Goal: Complete application form

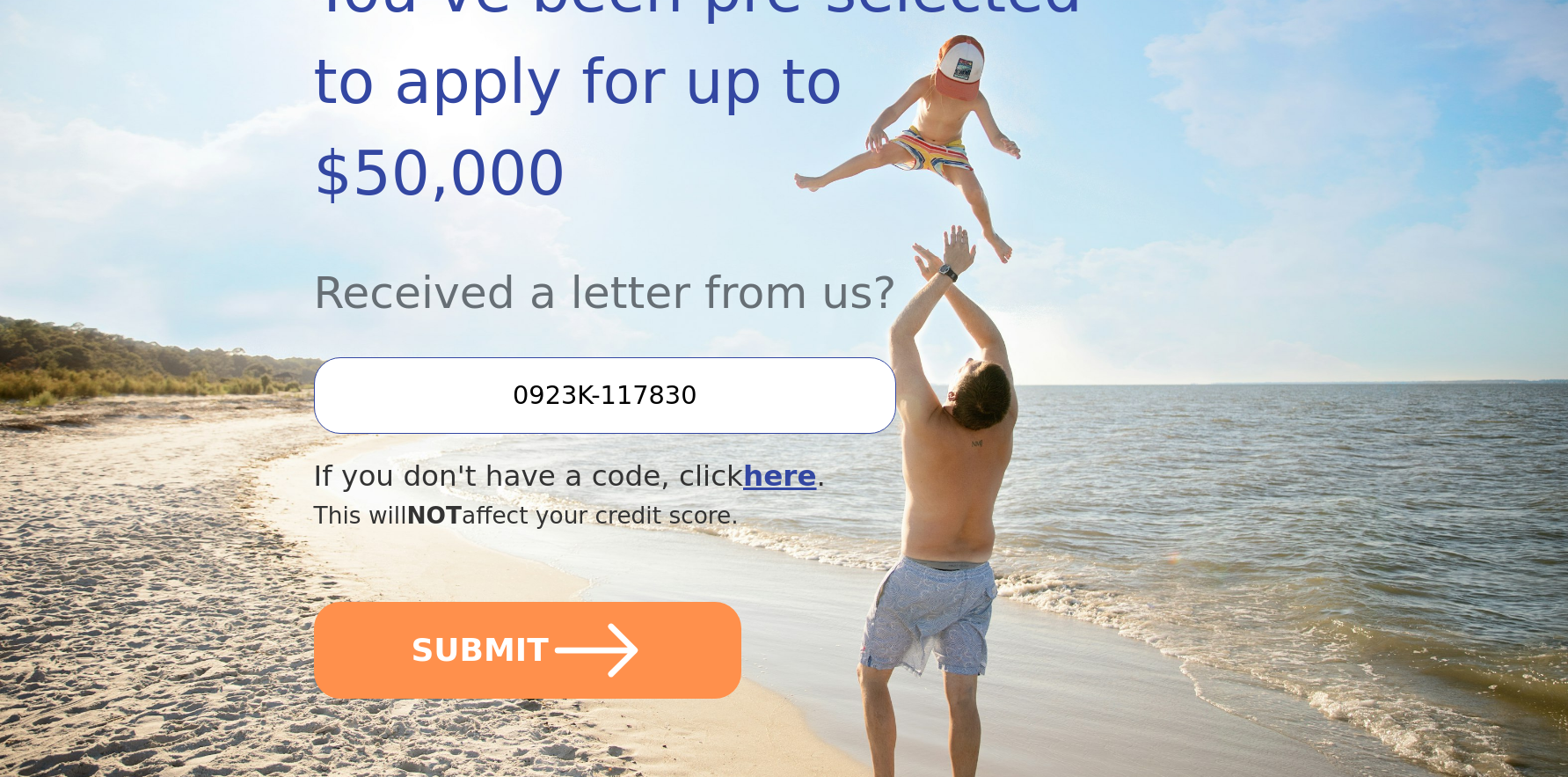
scroll to position [377, 0]
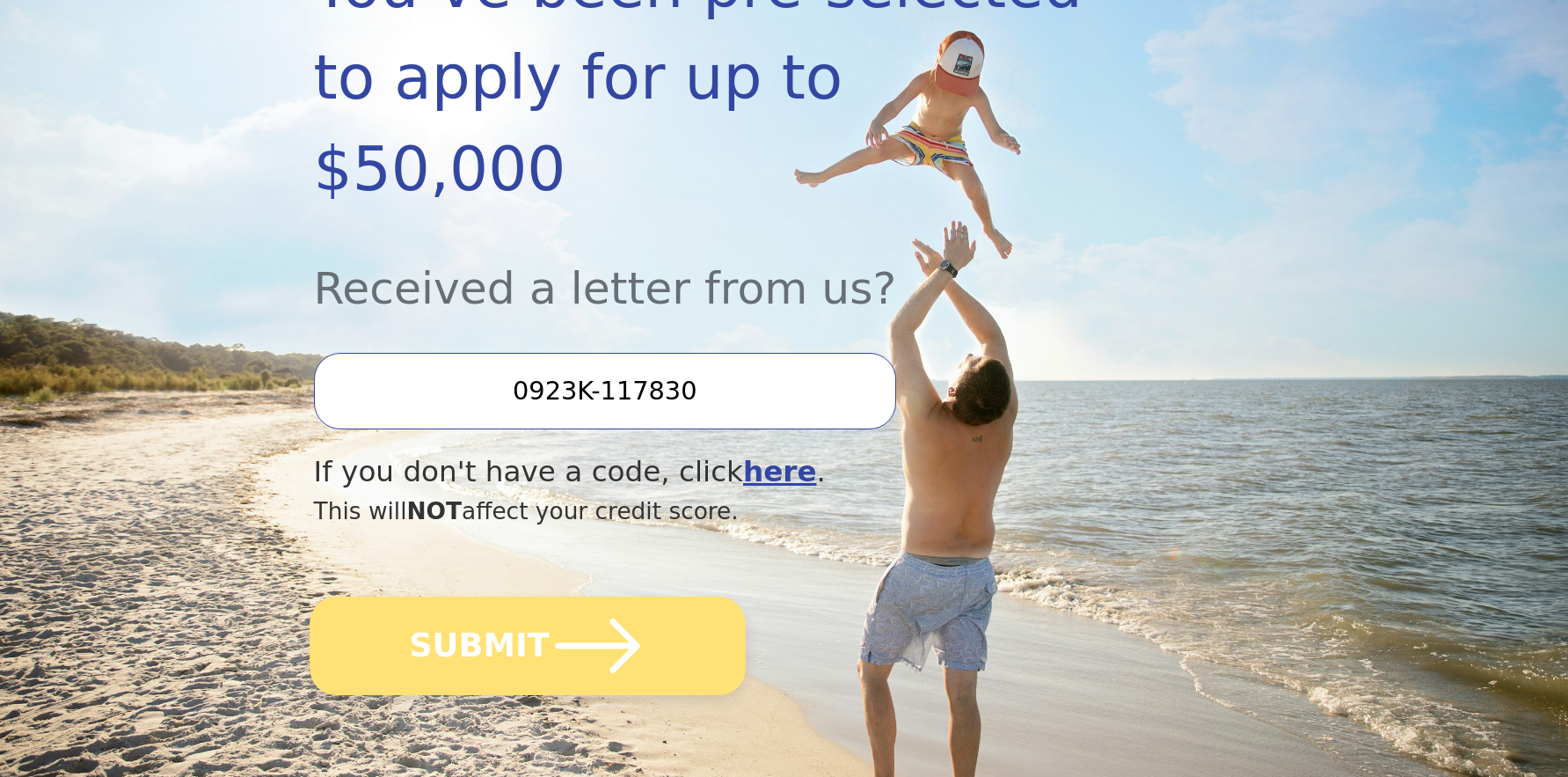
click at [627, 619] on icon "submit" at bounding box center [597, 646] width 85 height 55
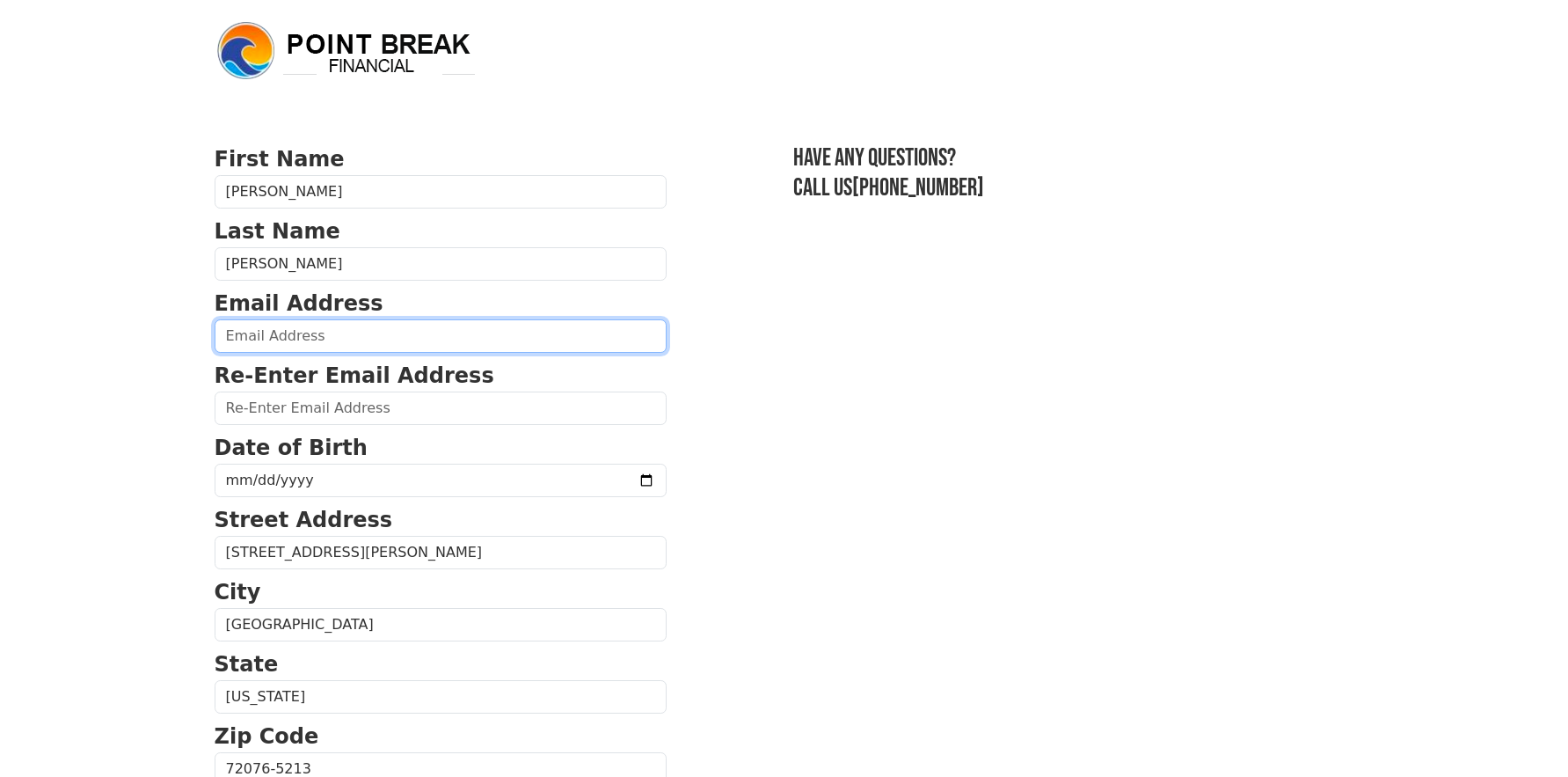
click at [254, 340] on input "email" at bounding box center [441, 335] width 452 height 33
type input "[EMAIL_ADDRESS][DOMAIN_NAME]"
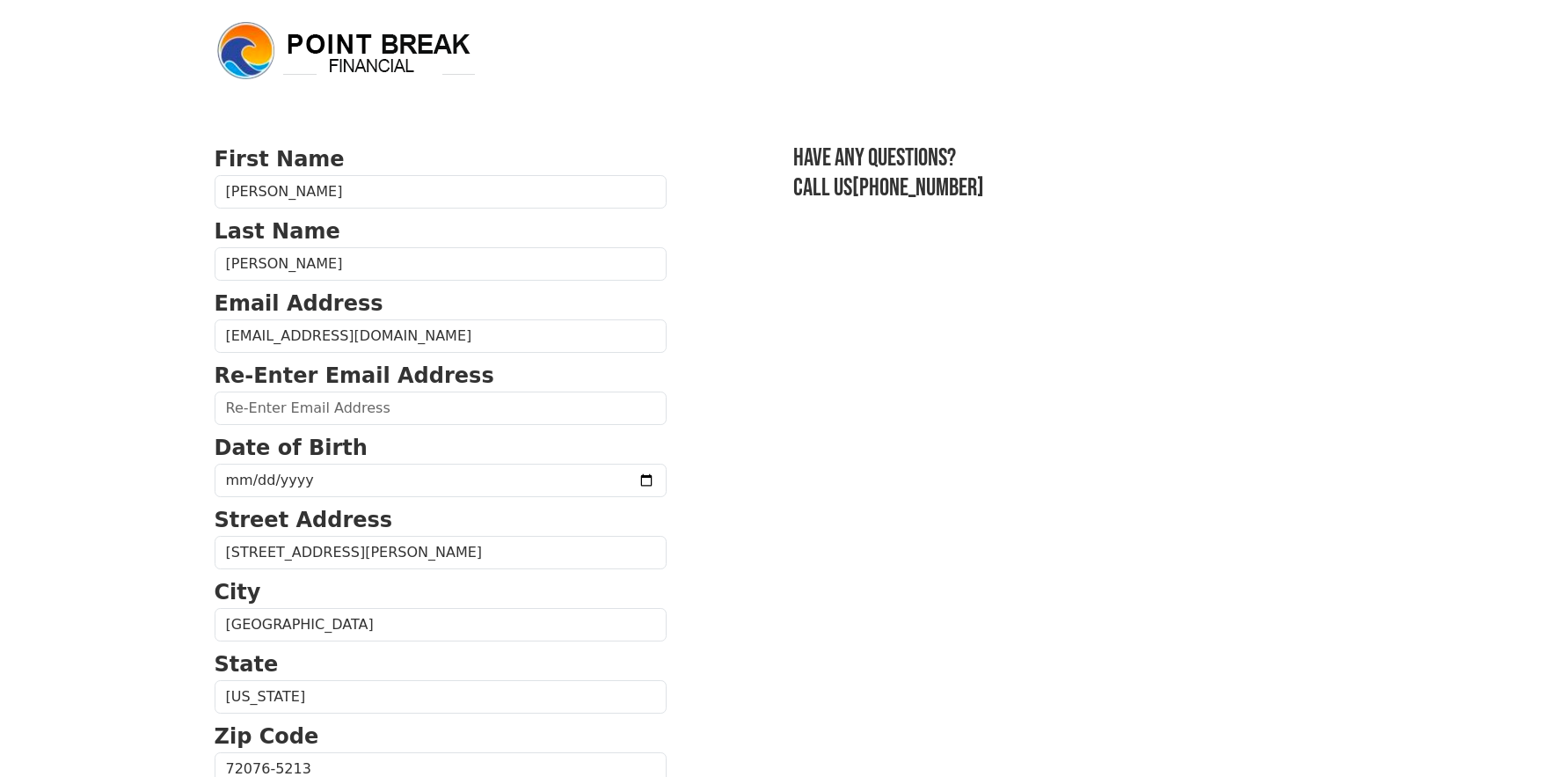
type input "[EMAIL_ADDRESS][DOMAIN_NAME]"
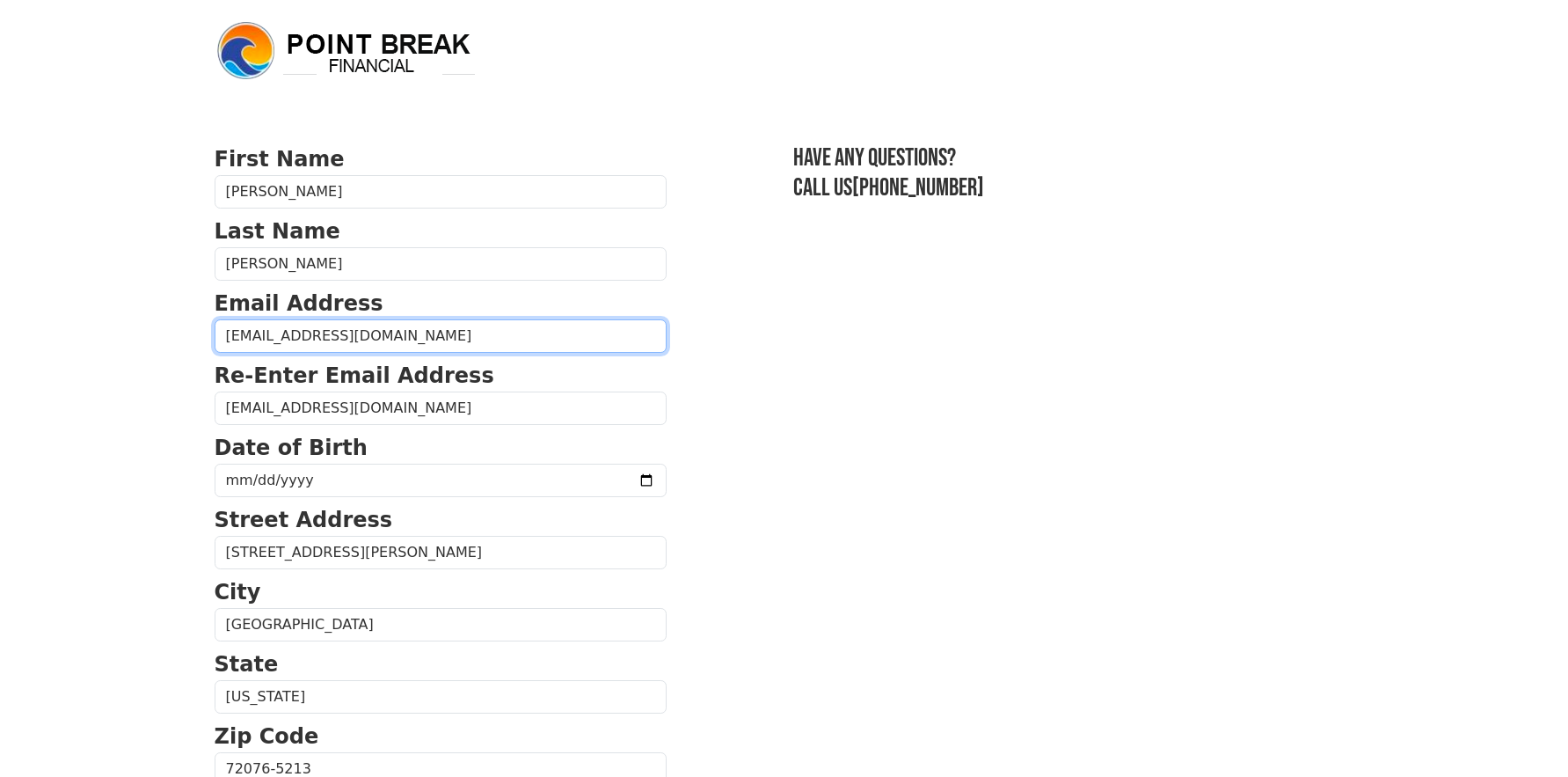
type input "[PHONE_NUMBER]"
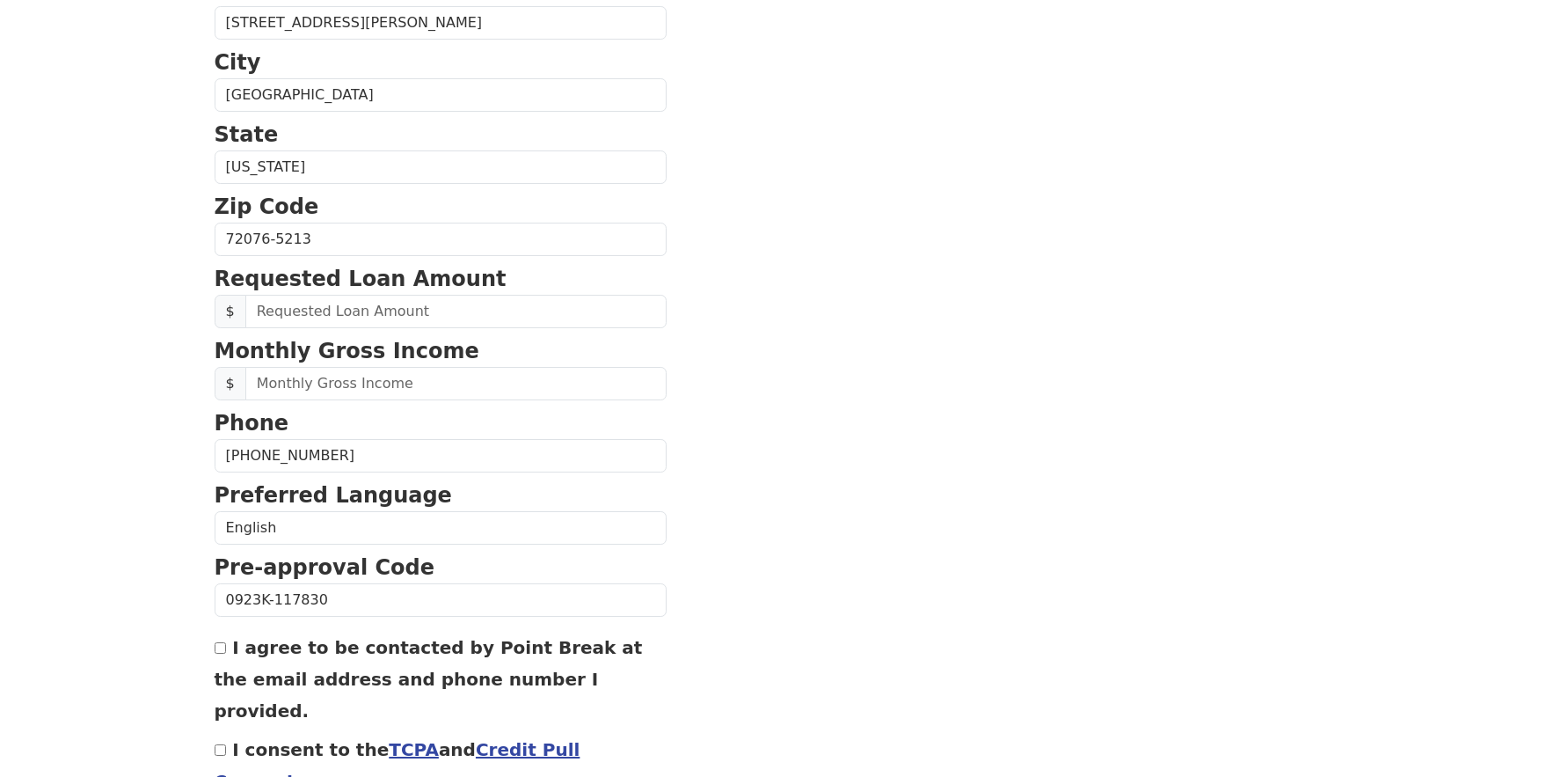
scroll to position [596, 0]
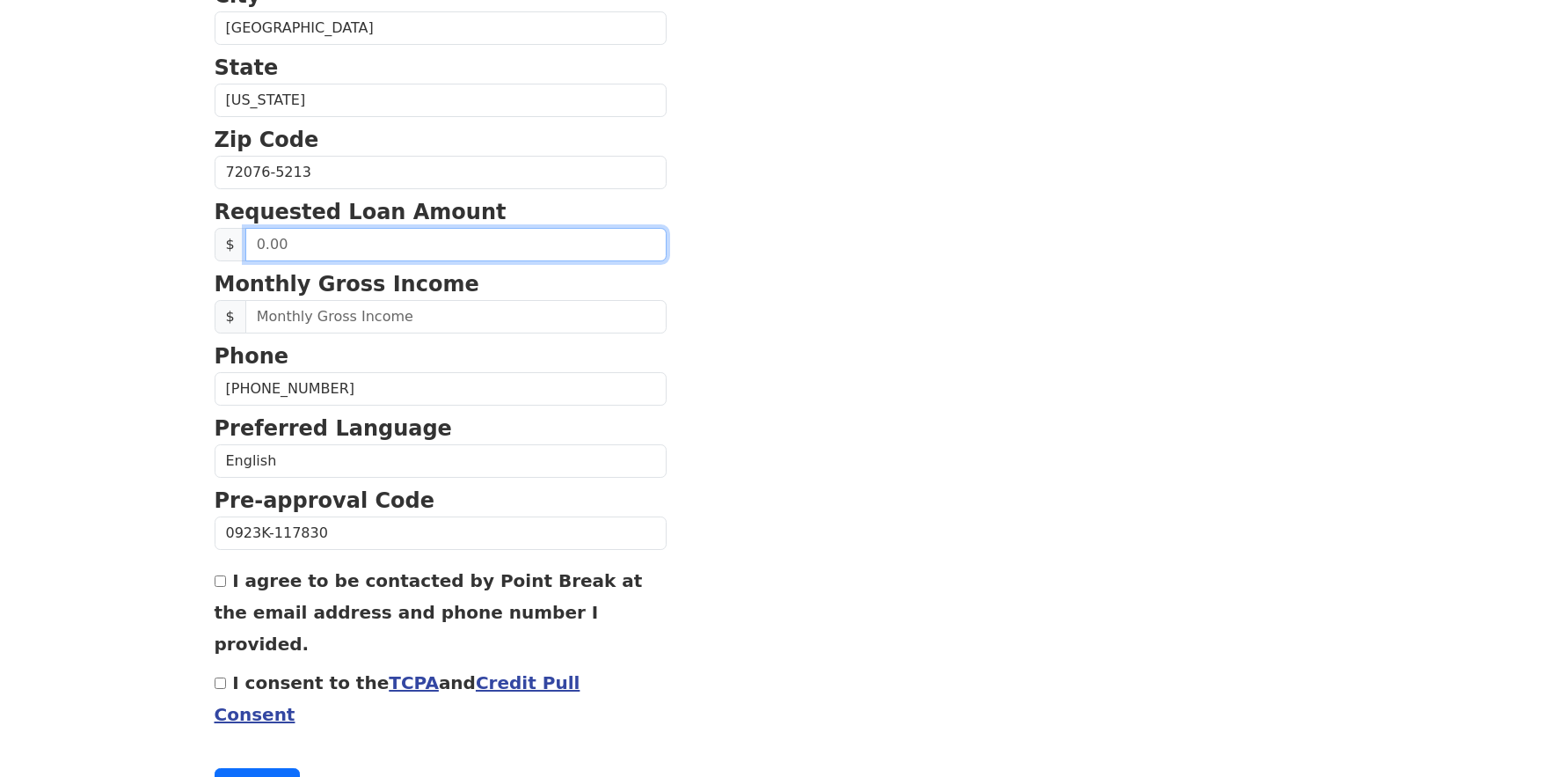
click at [262, 245] on input "text" at bounding box center [456, 244] width 422 height 33
type input "10,000.00"
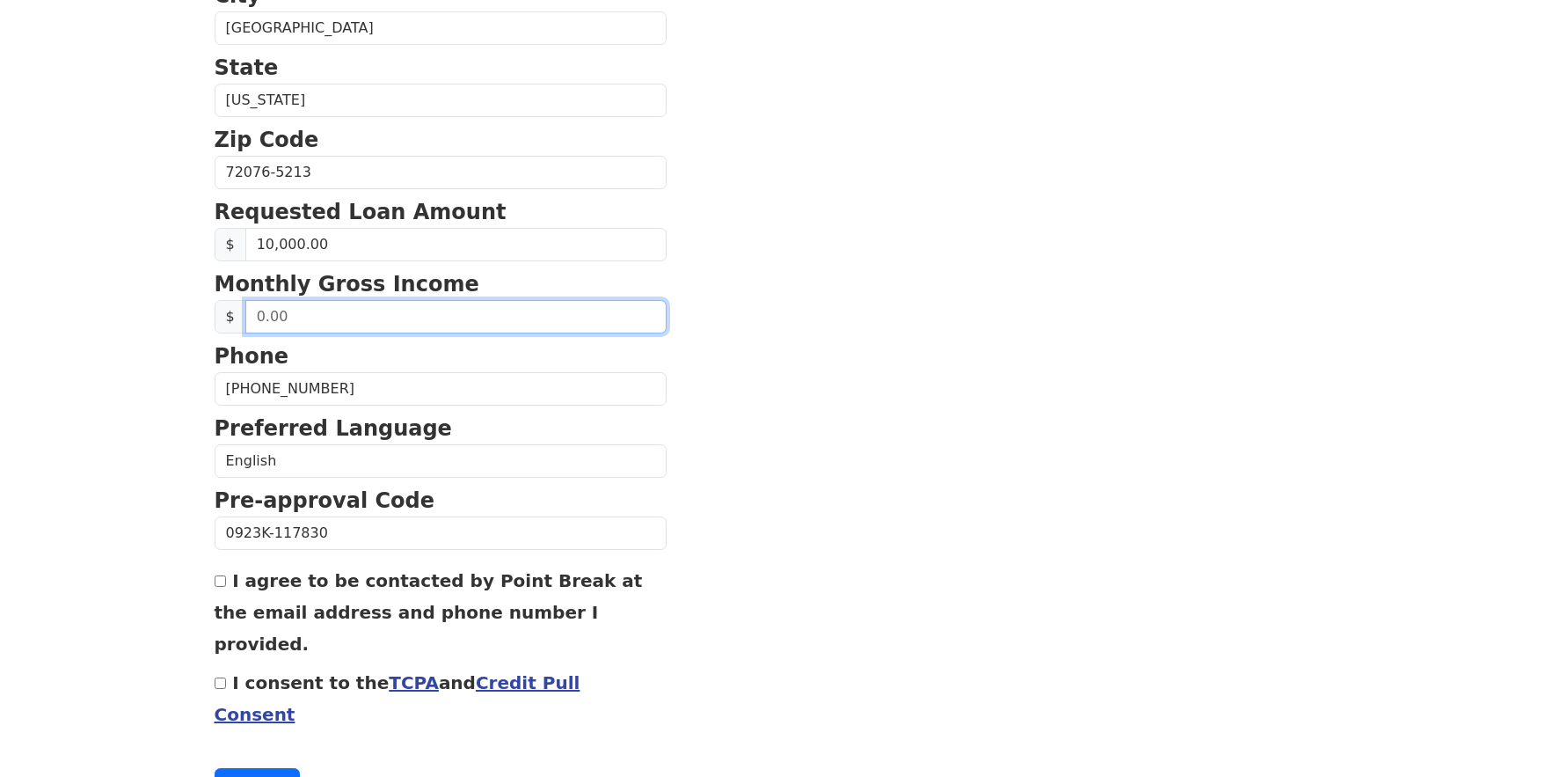
click at [298, 320] on input "text" at bounding box center [456, 317] width 422 height 33
type input "6,300.00"
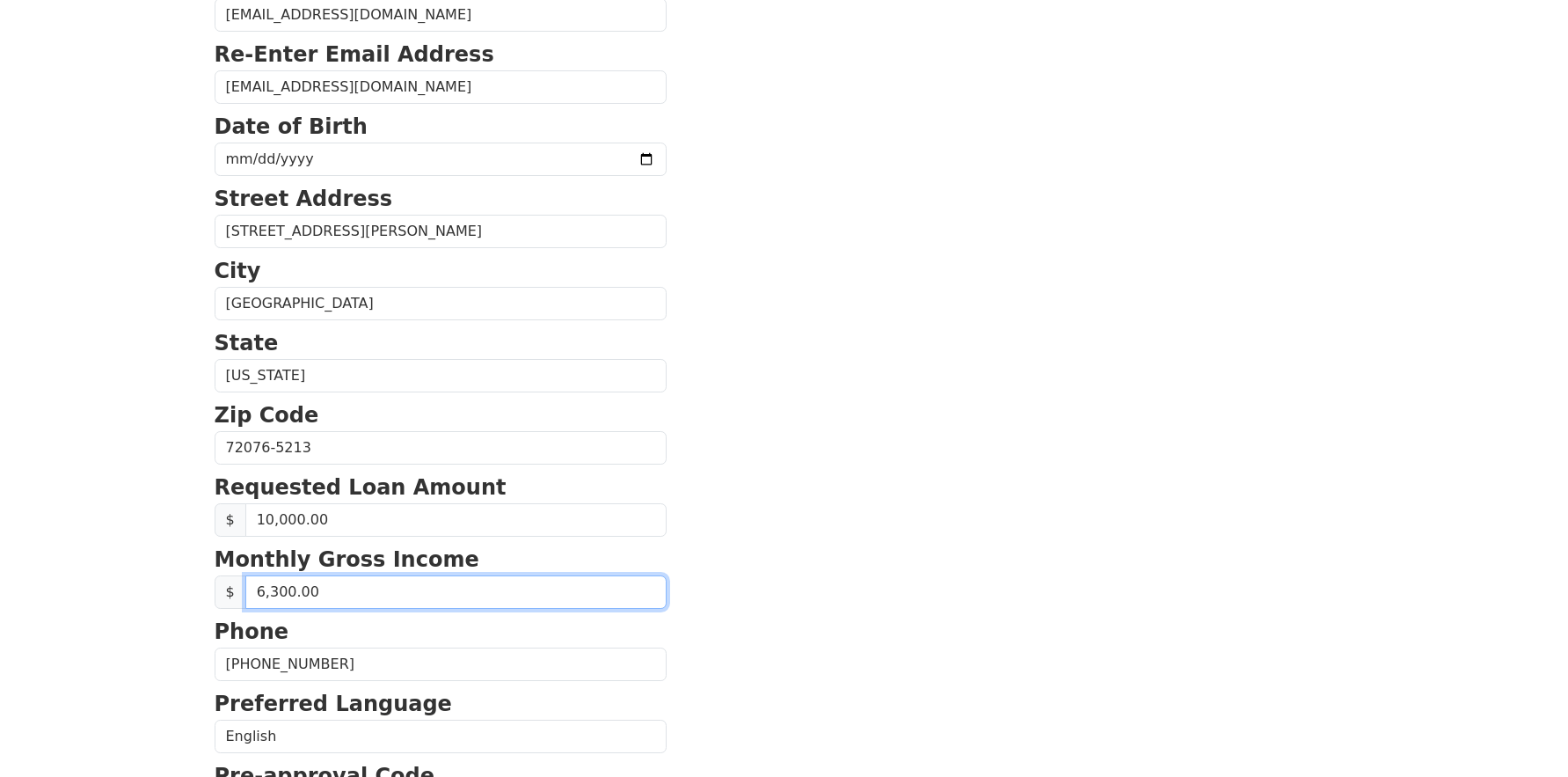
scroll to position [464, 0]
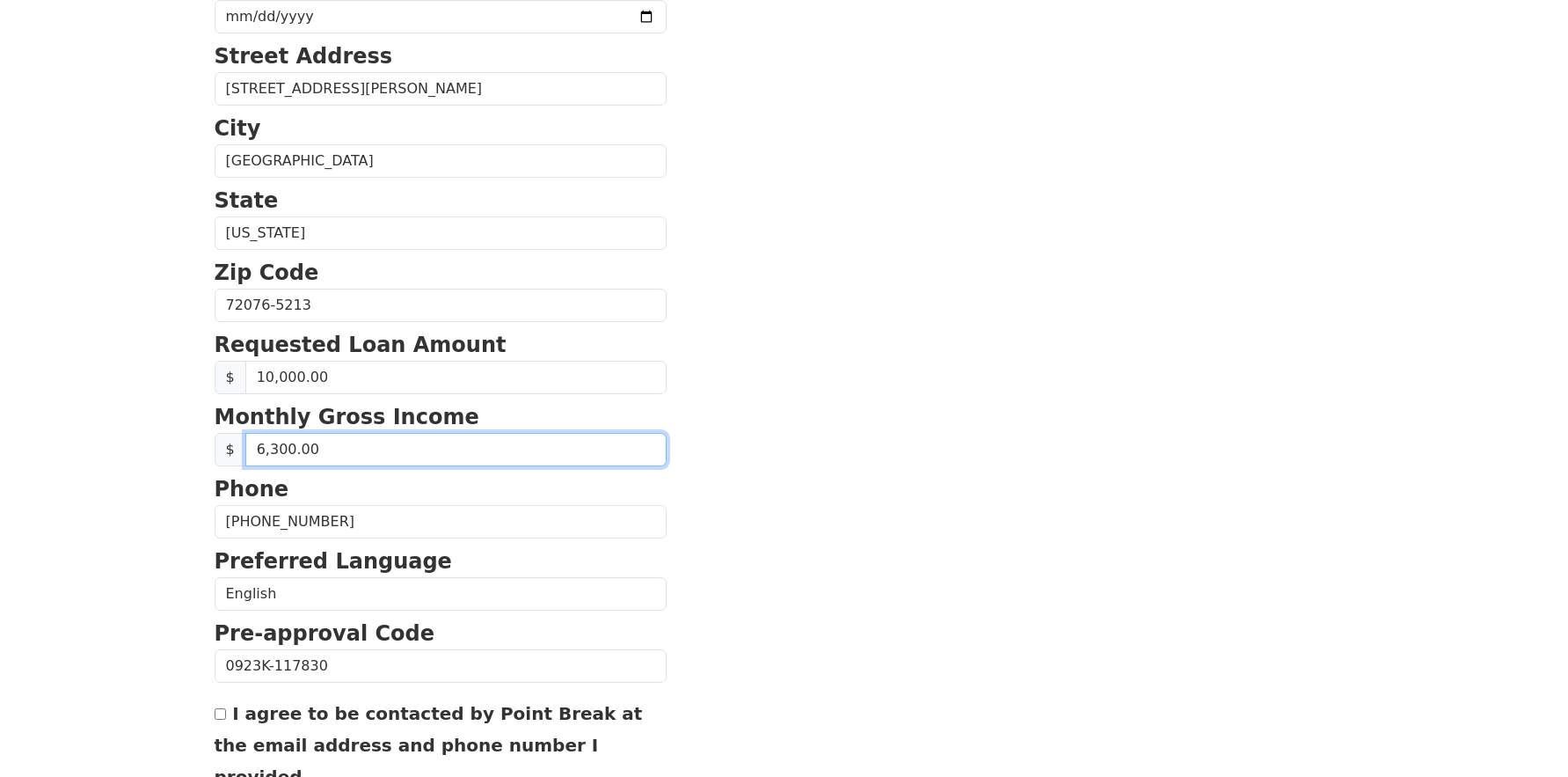
click at [328, 446] on input "6,300.00" at bounding box center [456, 449] width 422 height 33
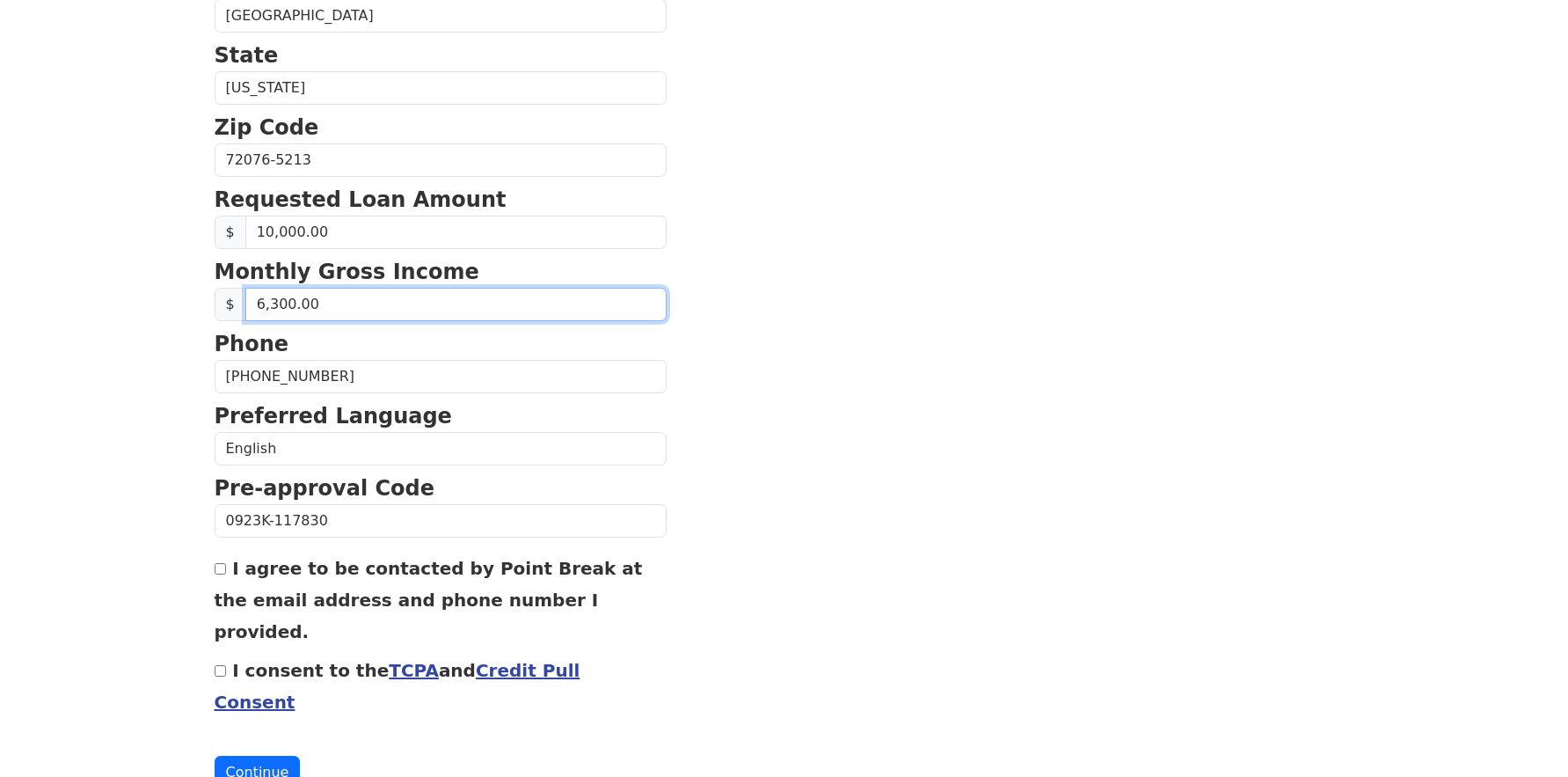
scroll to position [624, 0]
